Goal: Information Seeking & Learning: Learn about a topic

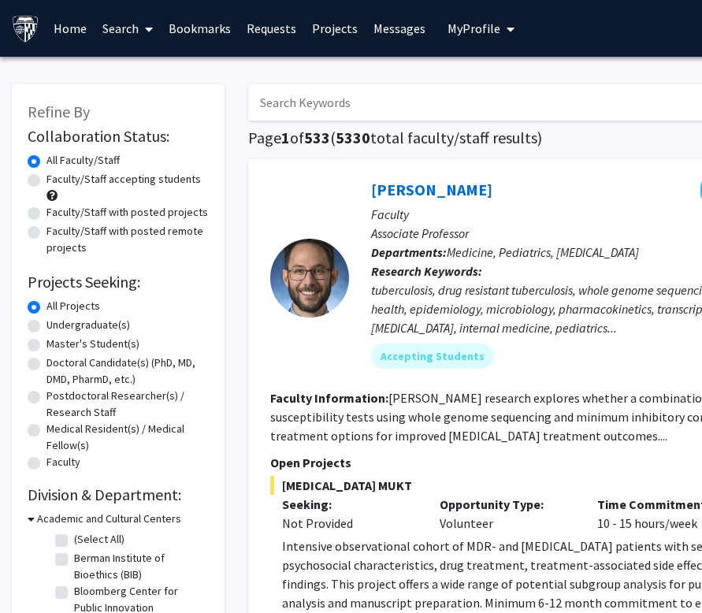
click at [388, 100] on input "Search Keywords" at bounding box center [557, 102] width 618 height 36
type input "public health"
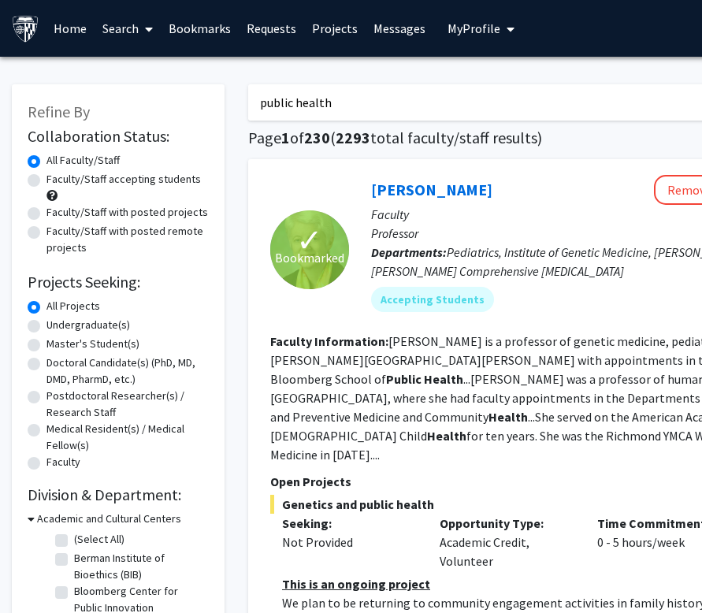
click at [46, 212] on label "Faculty/Staff with posted projects" at bounding box center [126, 212] width 161 height 17
click at [46, 212] on input "Faculty/Staff with posted projects" at bounding box center [51, 209] width 10 height 10
radio input "true"
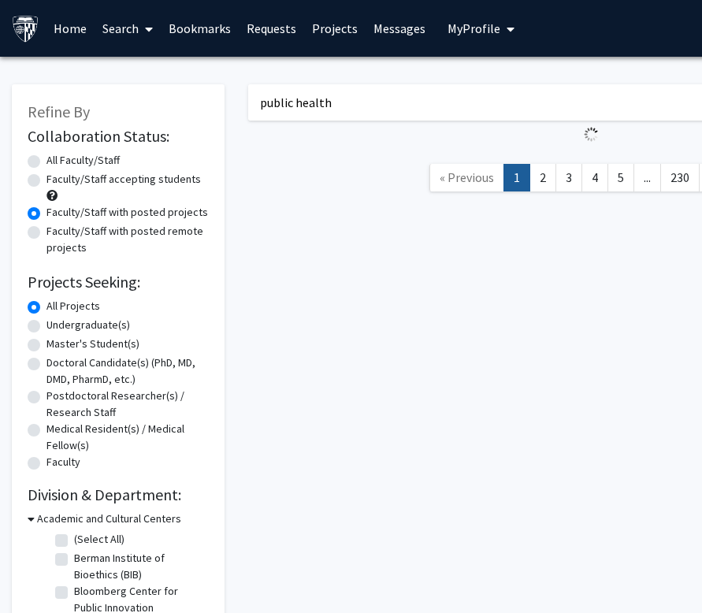
click at [46, 176] on label "Faculty/Staff accepting students" at bounding box center [123, 179] width 154 height 17
click at [46, 176] on input "Faculty/Staff accepting students" at bounding box center [51, 176] width 10 height 10
radio input "true"
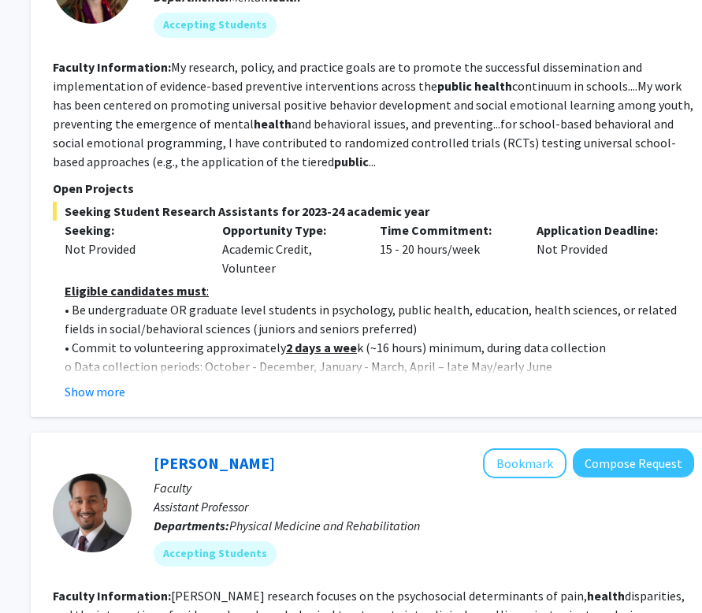
scroll to position [1317, 217]
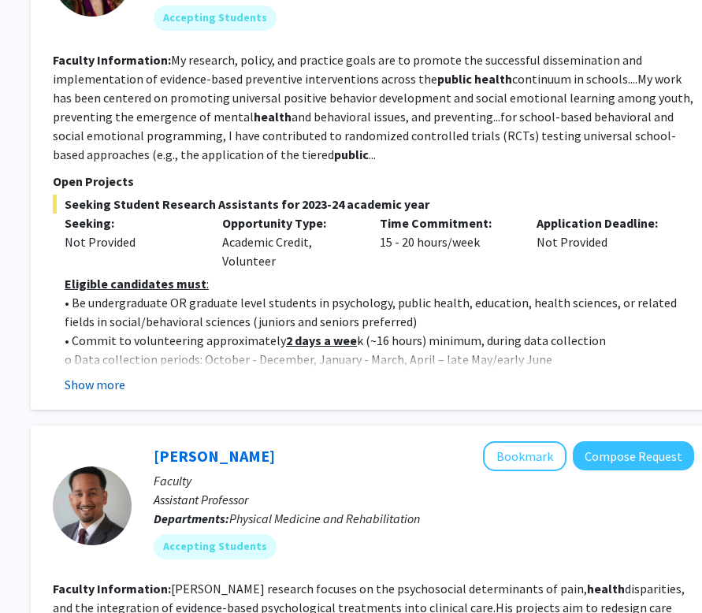
click at [105, 375] on button "Show more" at bounding box center [95, 384] width 61 height 19
